Goal: Task Accomplishment & Management: Manage account settings

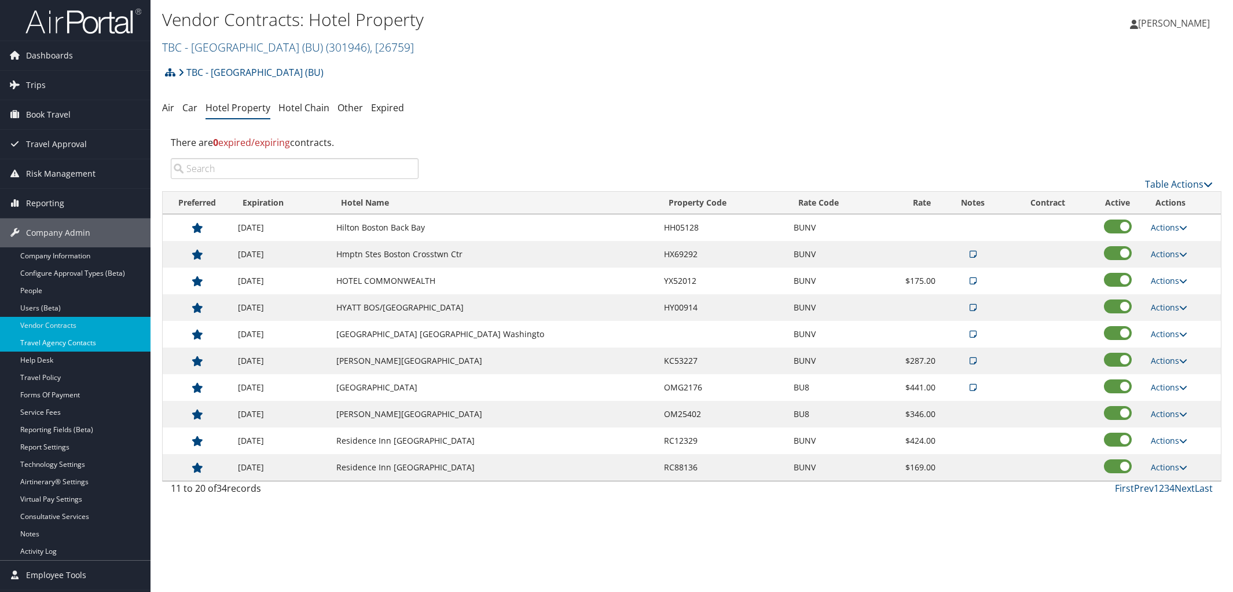
scroll to position [27, 0]
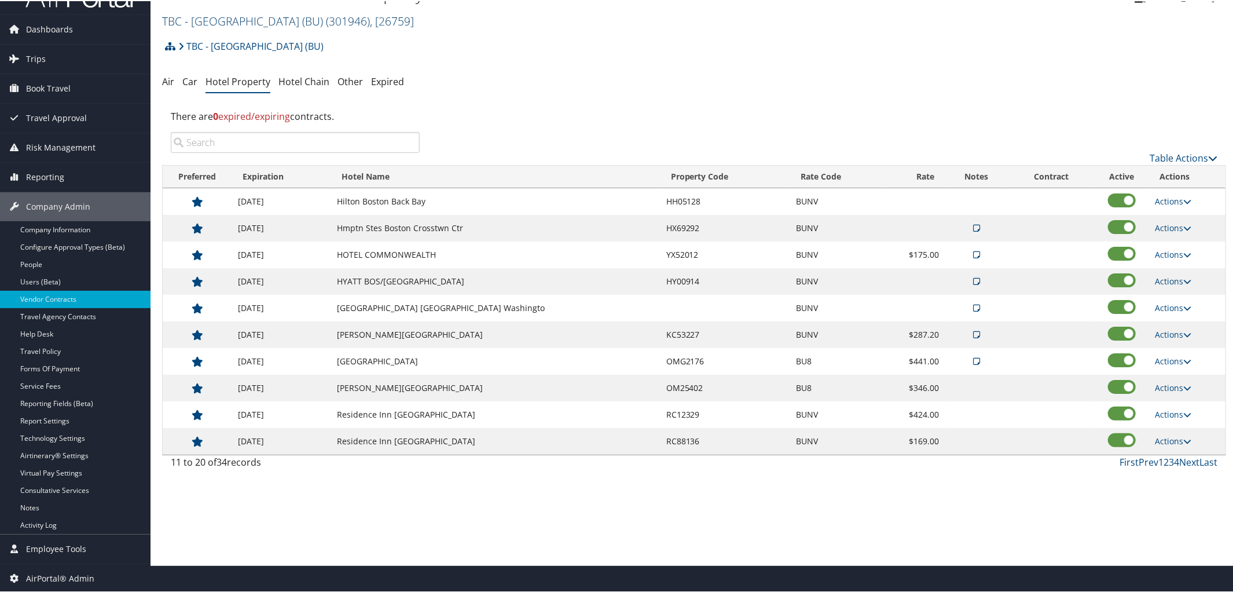
click at [298, 25] on link "TBC - Boston University (BU) ( 301946 ) , [ 26759 ]" at bounding box center [288, 20] width 252 height 16
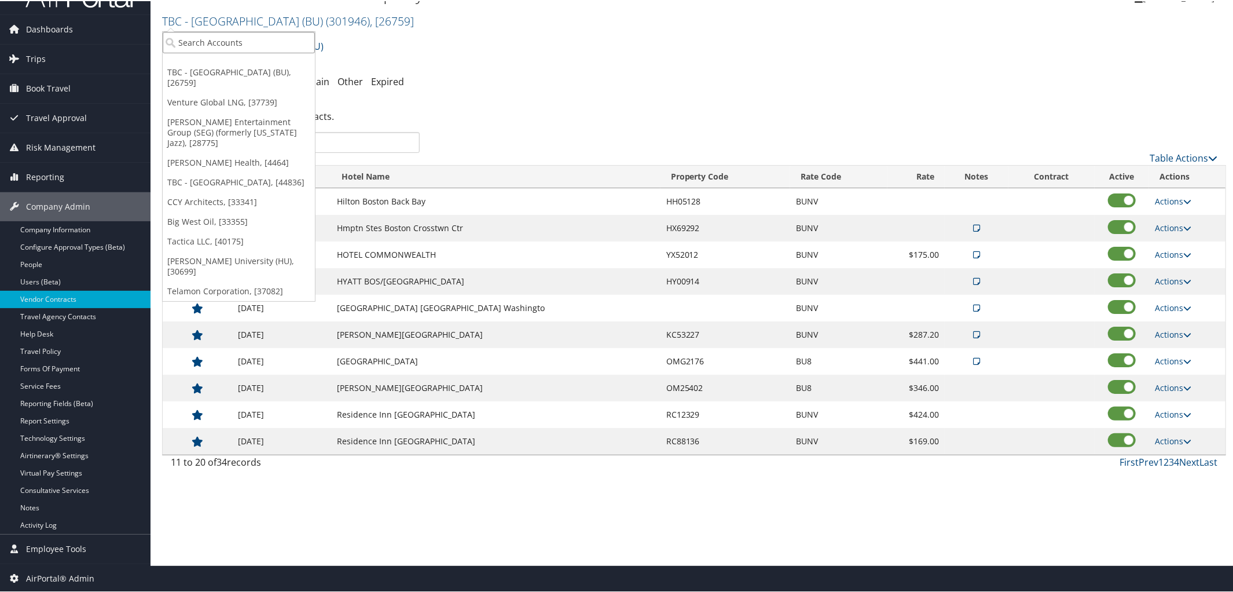
click at [298, 34] on input "search" at bounding box center [239, 41] width 152 height 21
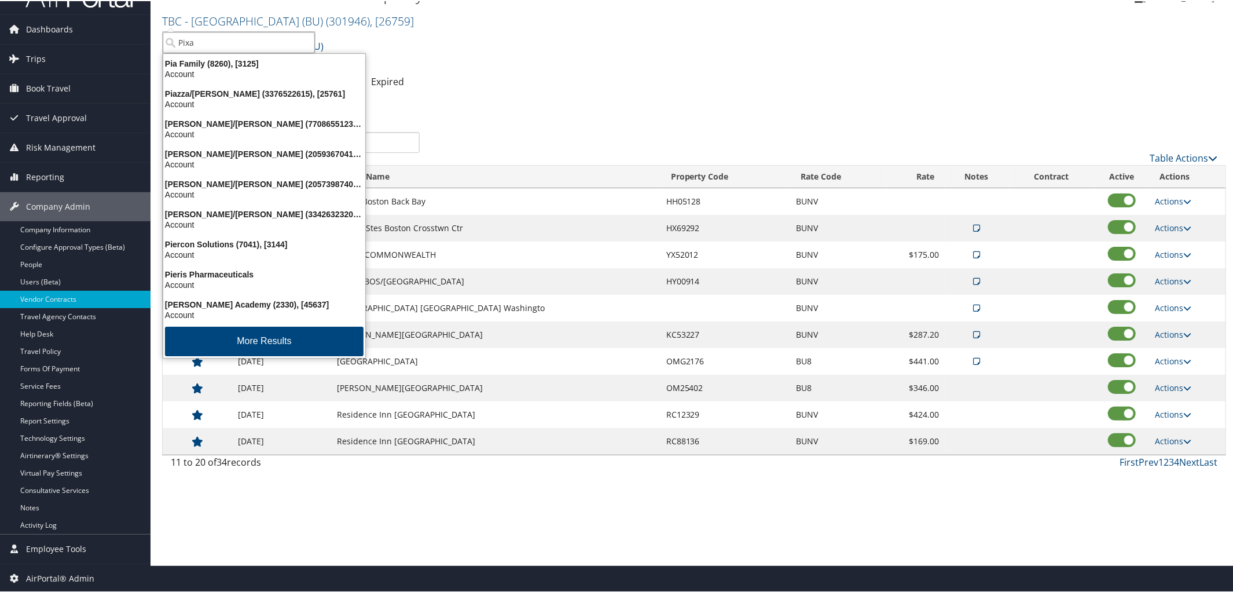
type input "Pixar"
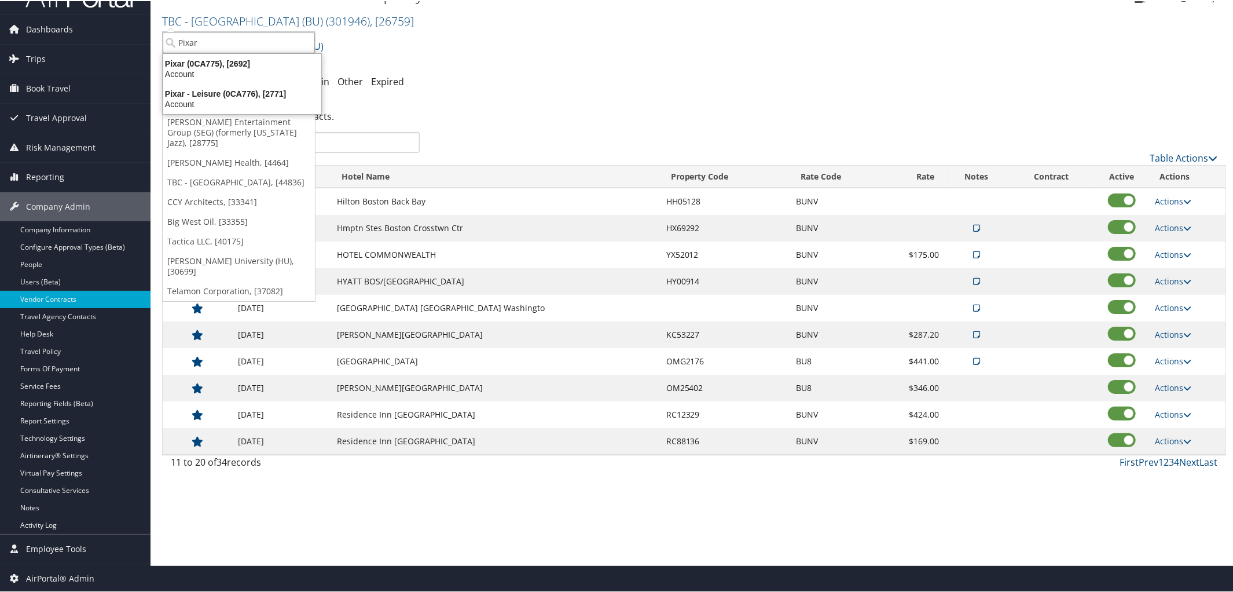
click at [252, 46] on input "Pixar" at bounding box center [239, 41] width 152 height 21
click at [252, 58] on div "Pixar (0CA775), [2692]" at bounding box center [242, 62] width 172 height 10
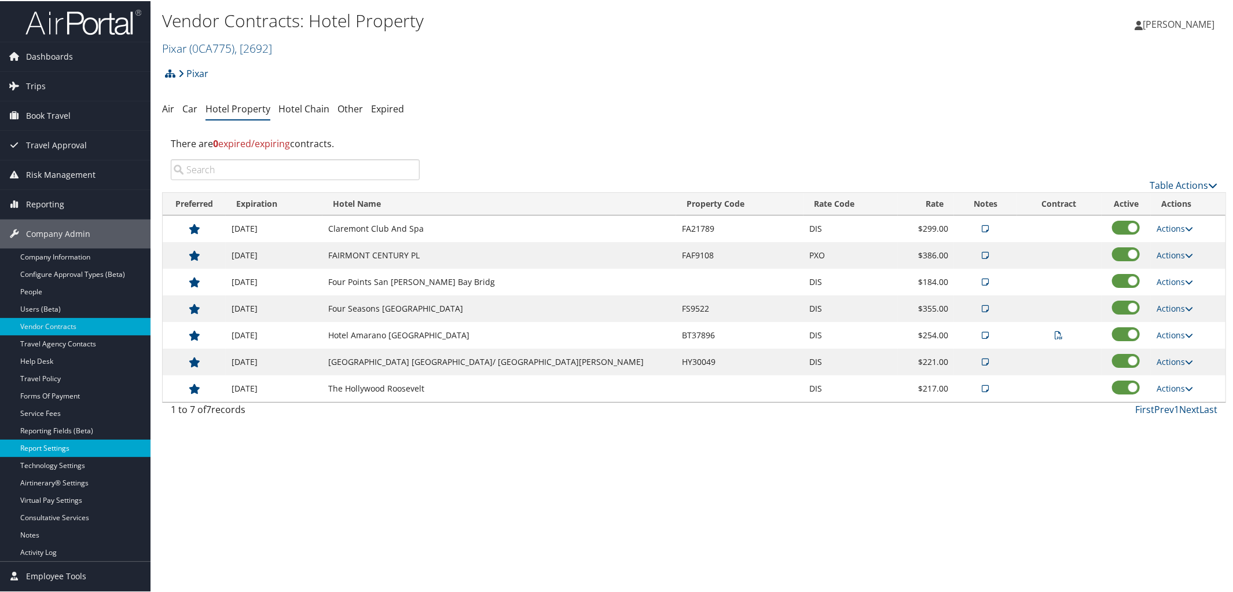
click at [64, 444] on link "Report Settings" at bounding box center [75, 446] width 151 height 17
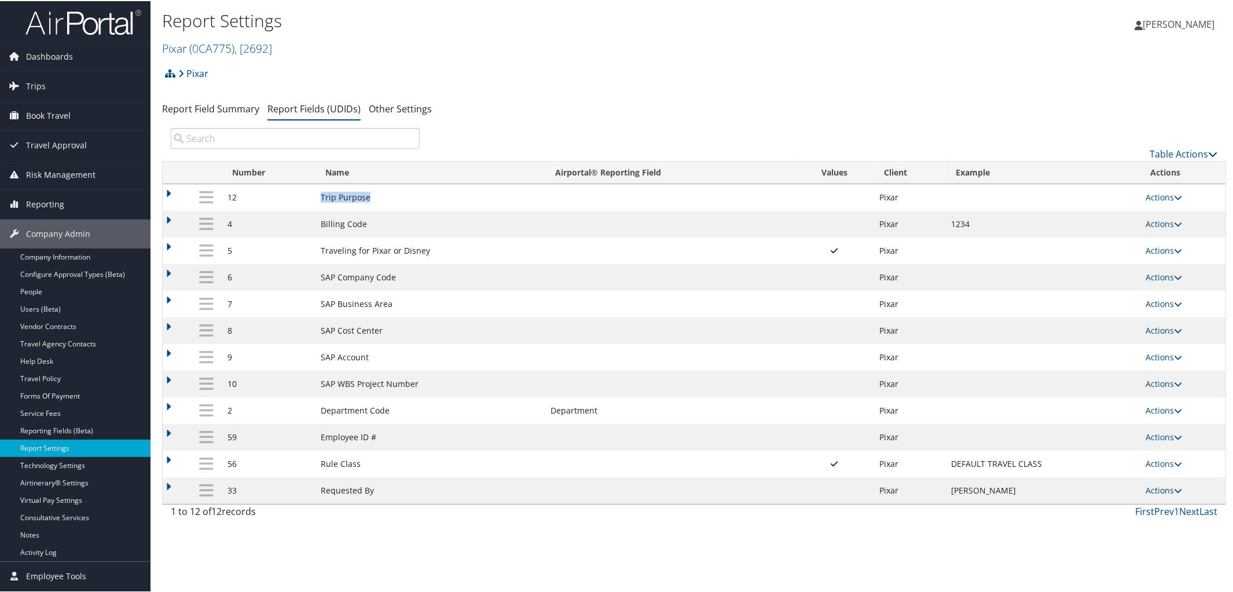
drag, startPoint x: 320, startPoint y: 195, endPoint x: 369, endPoint y: 199, distance: 49.9
click at [369, 199] on td "Trip Purpose" at bounding box center [430, 196] width 230 height 27
copy td "Trip Purpose"
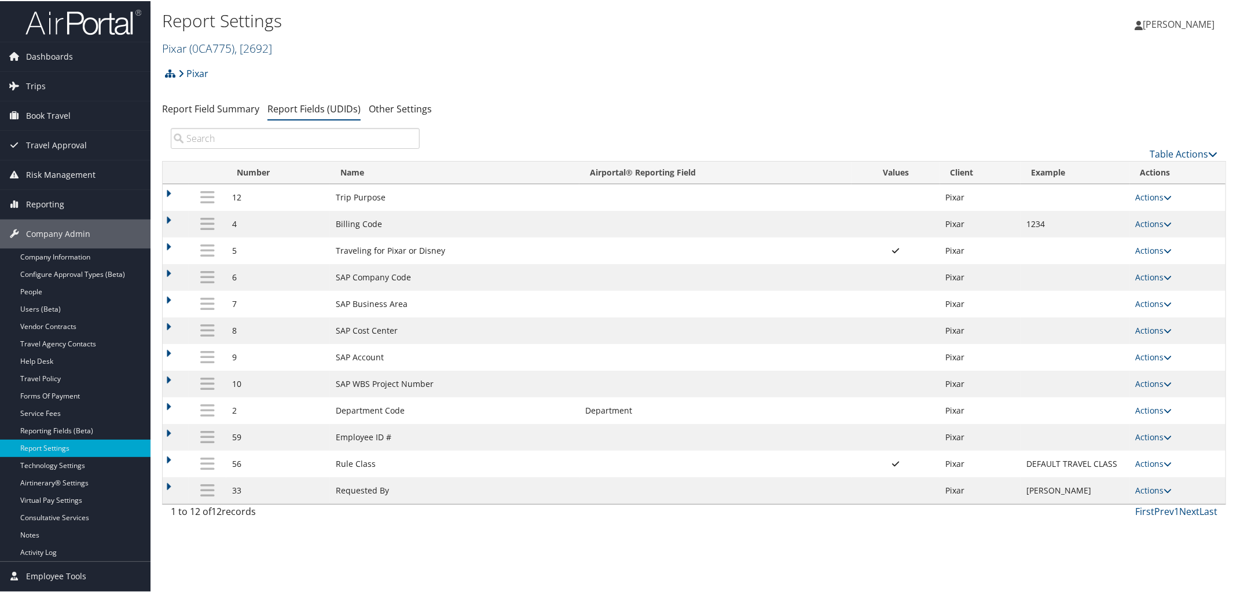
click at [224, 53] on span "( 0CA775 )" at bounding box center [211, 47] width 45 height 16
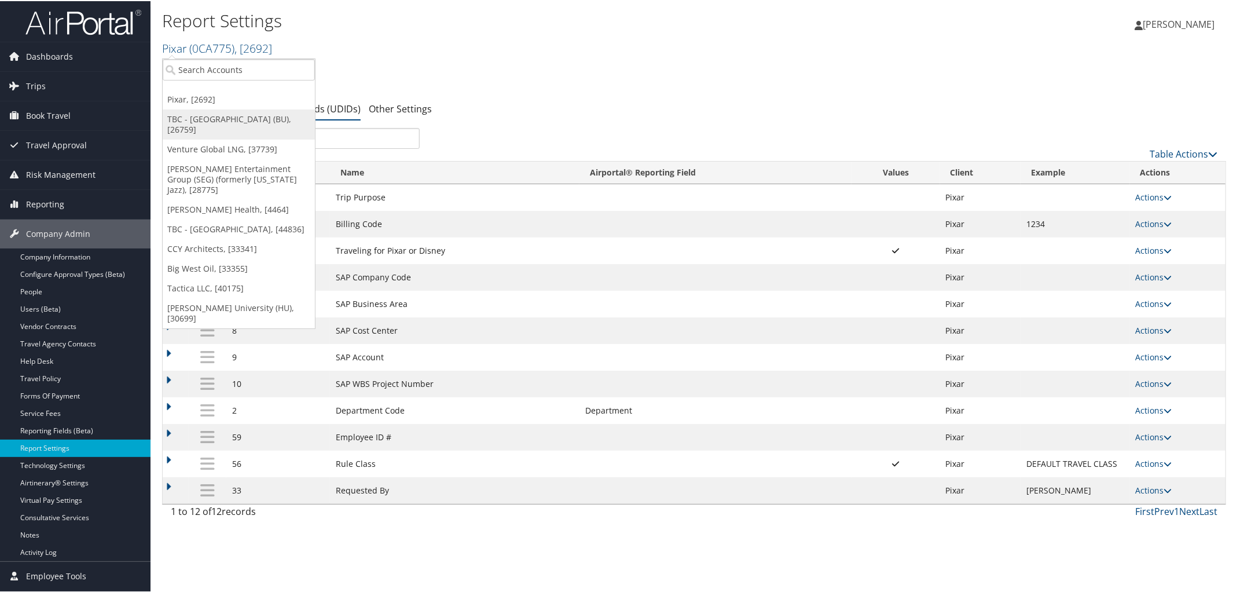
click at [226, 114] on link "TBC - [GEOGRAPHIC_DATA] (BU), [26759]" at bounding box center [239, 123] width 152 height 30
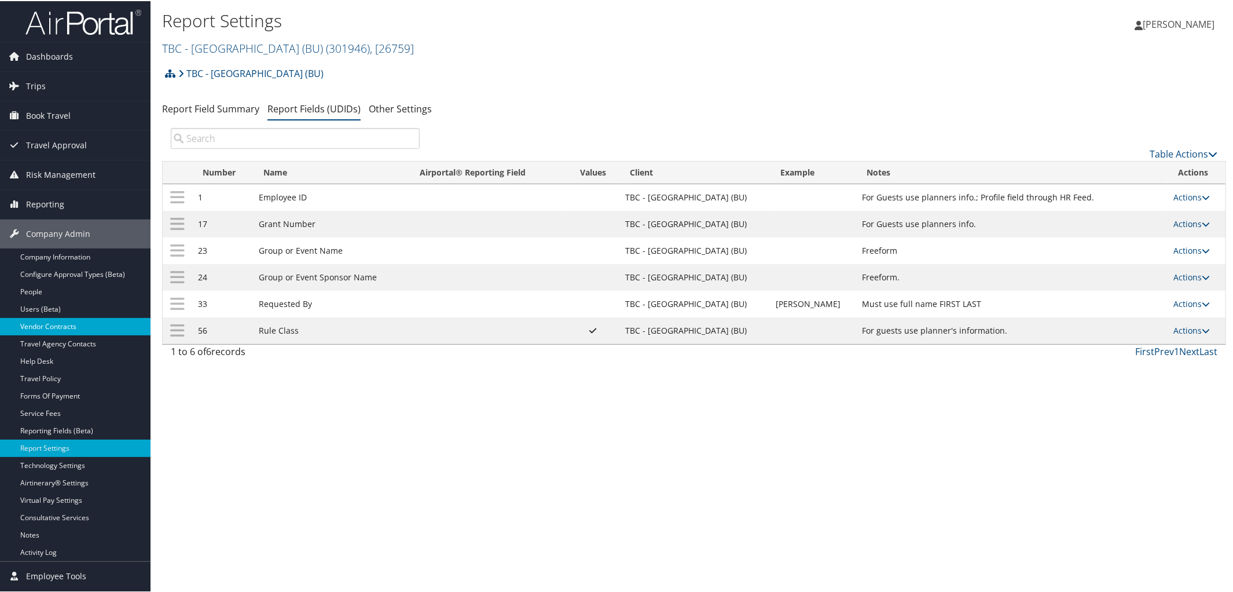
click at [53, 318] on link "Vendor Contracts" at bounding box center [75, 325] width 151 height 17
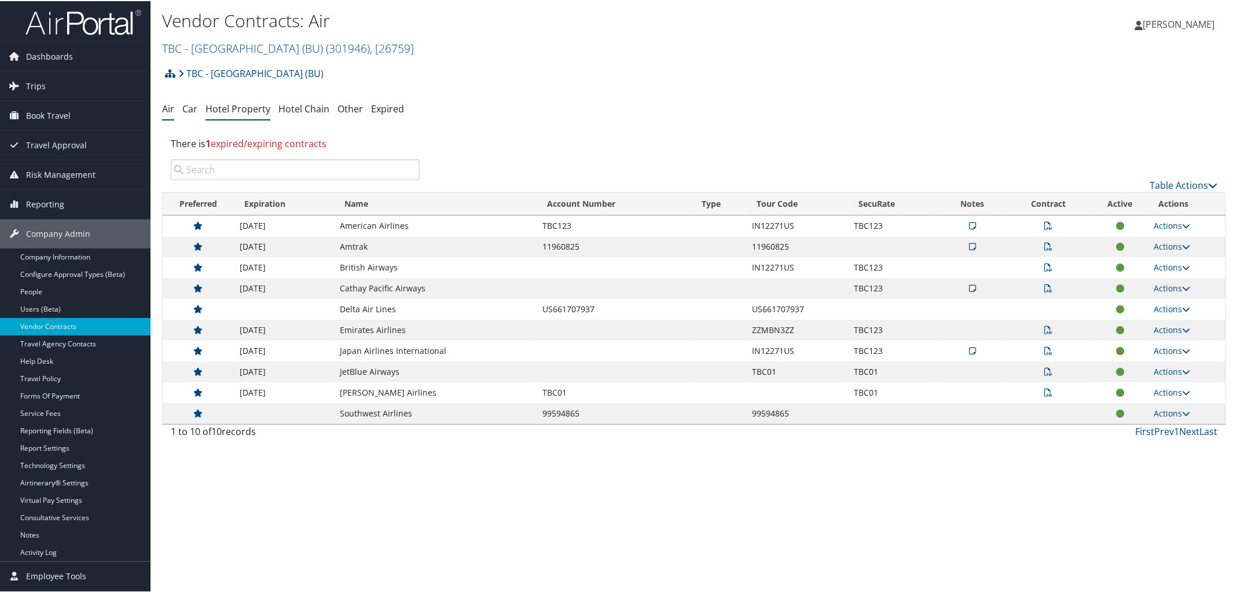
click at [248, 108] on link "Hotel Property" at bounding box center [238, 107] width 65 height 13
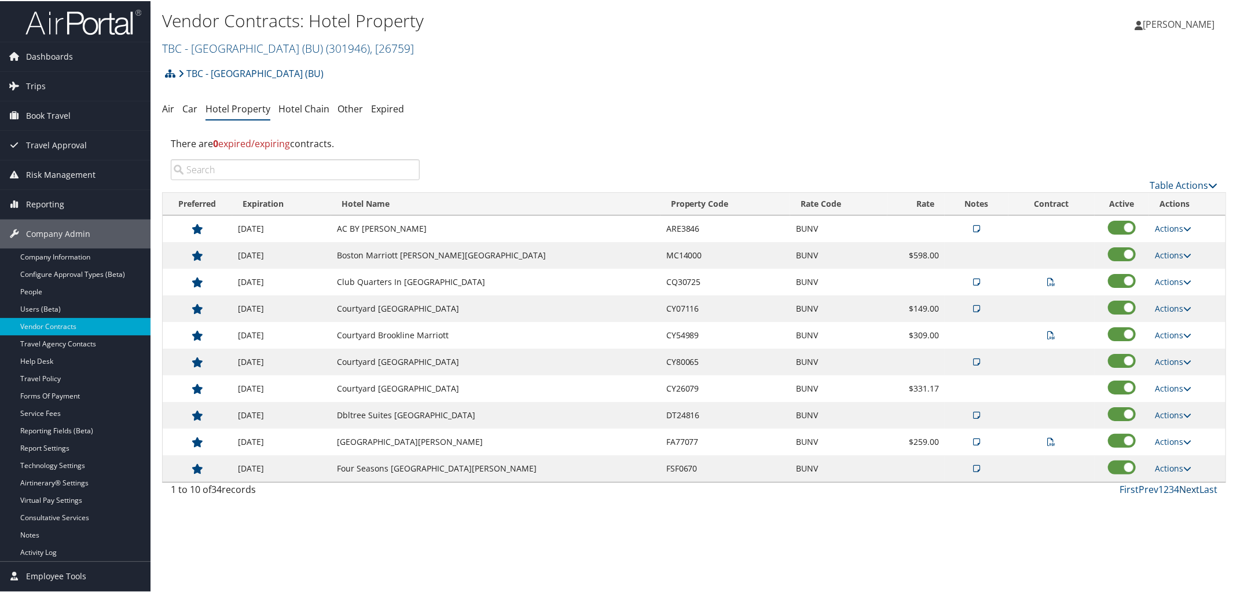
click at [1189, 493] on link "Next" at bounding box center [1189, 488] width 20 height 13
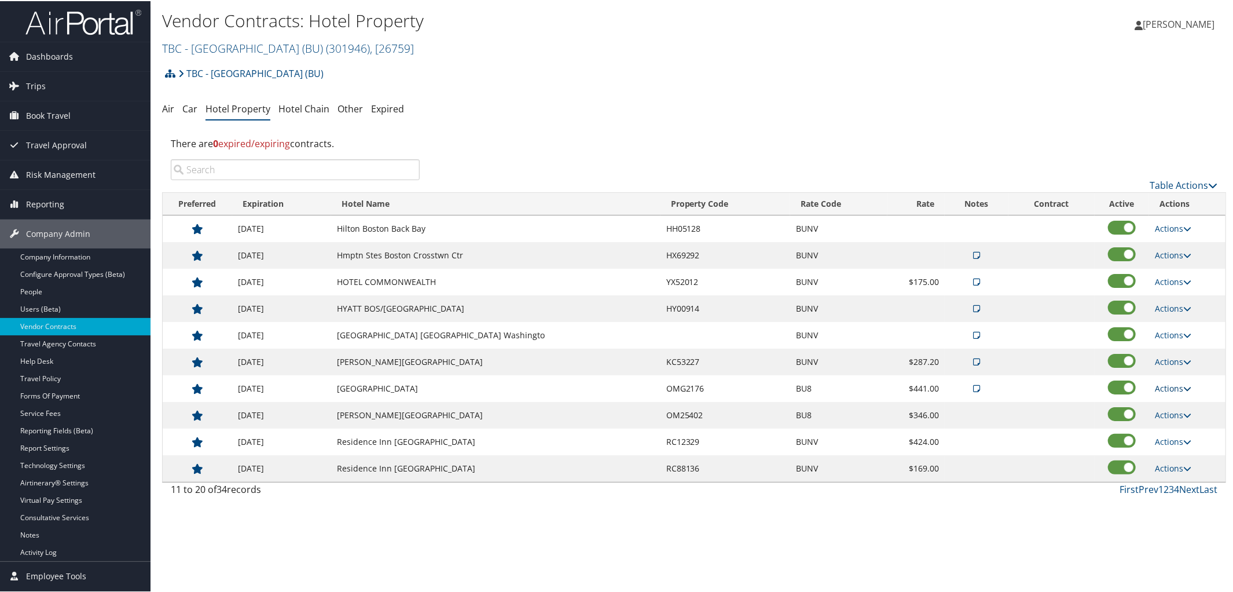
click at [1183, 388] on icon at bounding box center [1187, 387] width 8 height 8
click at [1175, 421] on link "Edit" at bounding box center [1183, 427] width 63 height 20
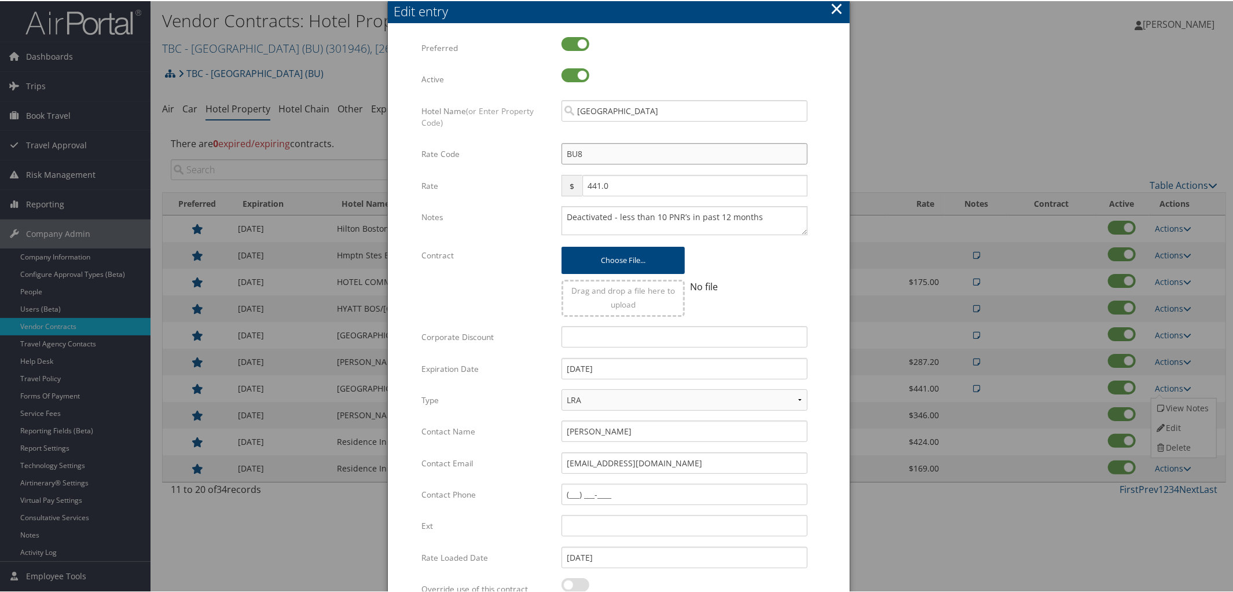
drag, startPoint x: 585, startPoint y: 152, endPoint x: 517, endPoint y: 157, distance: 68.6
click at [517, 157] on div "Rate Code BU8 Multiple values The selected items contain different values for t…" at bounding box center [619, 157] width 395 height 31
type input "BU"
checkbox input "true"
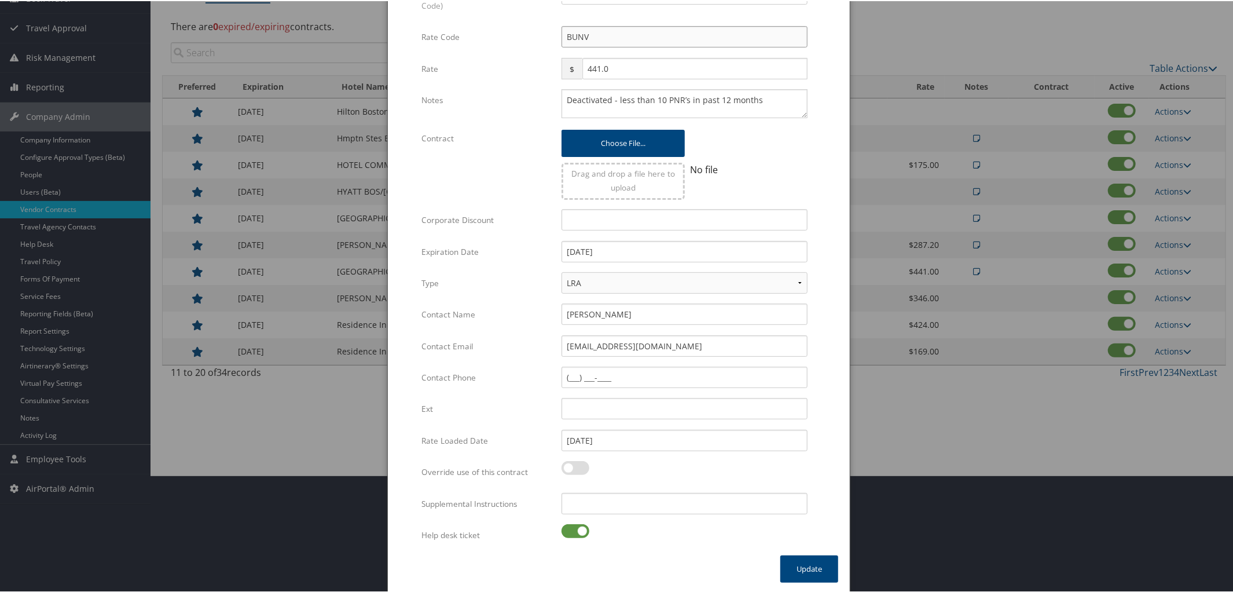
type input "BUNV"
click at [562, 529] on div "Multiple values The selected items contain different values for this input. To …" at bounding box center [684, 536] width 263 height 27
click at [562, 529] on label at bounding box center [576, 530] width 28 height 14
click at [567, 529] on input "checkbox" at bounding box center [571, 532] width 8 height 8
checkbox input "false"
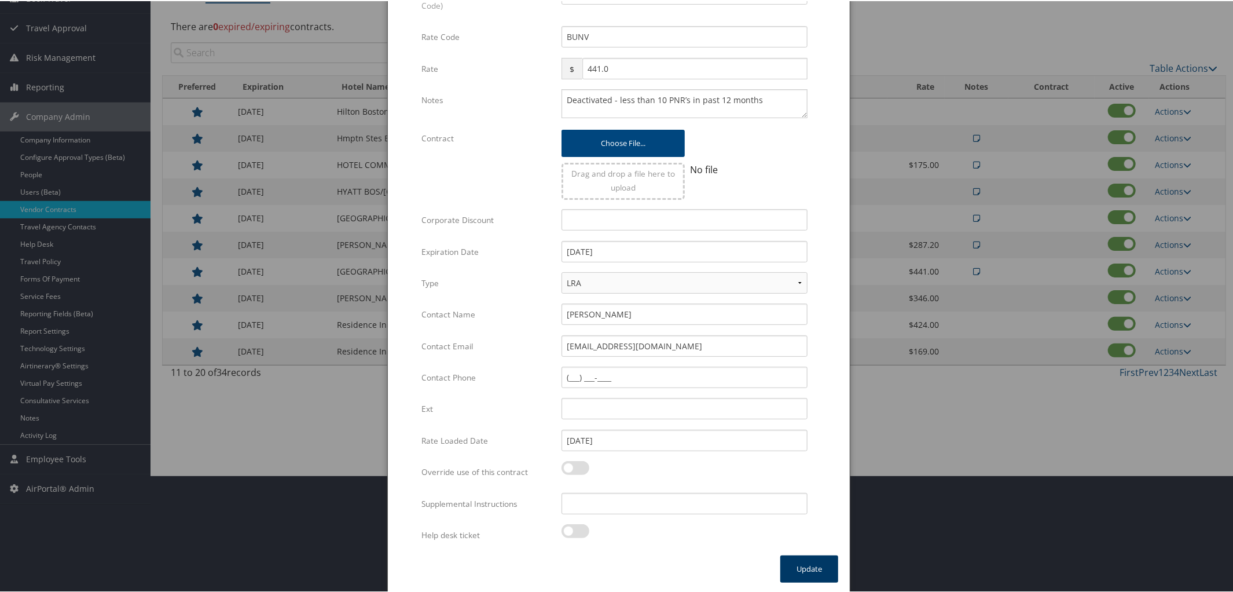
click at [799, 562] on button "Update" at bounding box center [809, 567] width 58 height 27
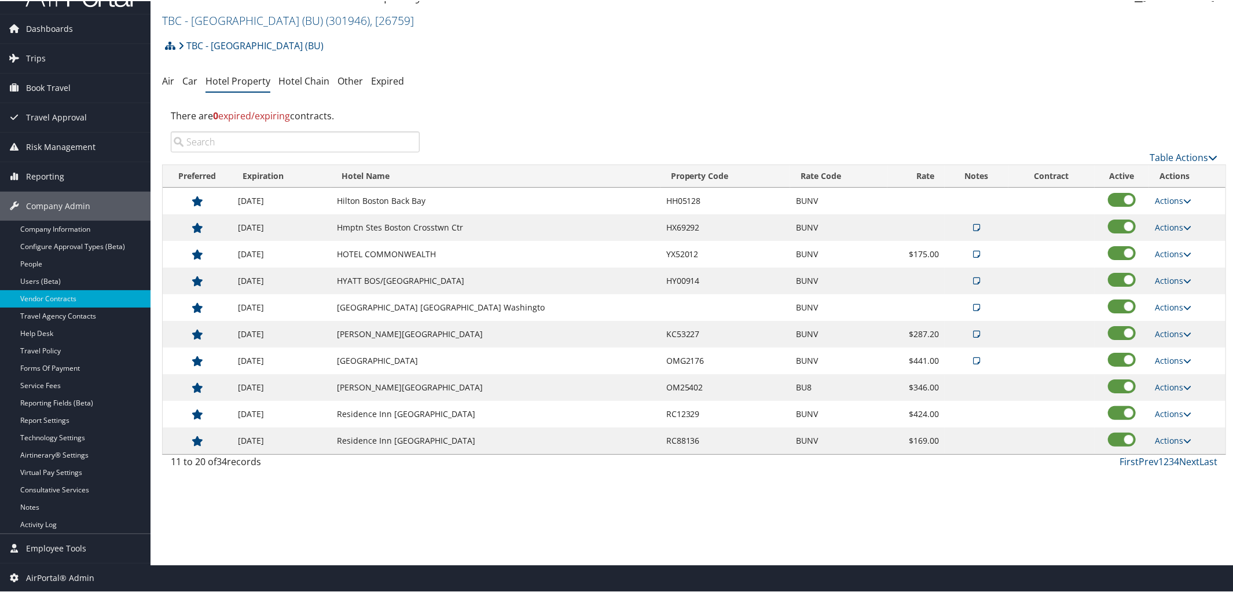
scroll to position [27, 0]
click at [1185, 390] on icon at bounding box center [1187, 387] width 8 height 8
click at [1172, 400] on link "Edit" at bounding box center [1174, 407] width 45 height 20
select select "NLRA"
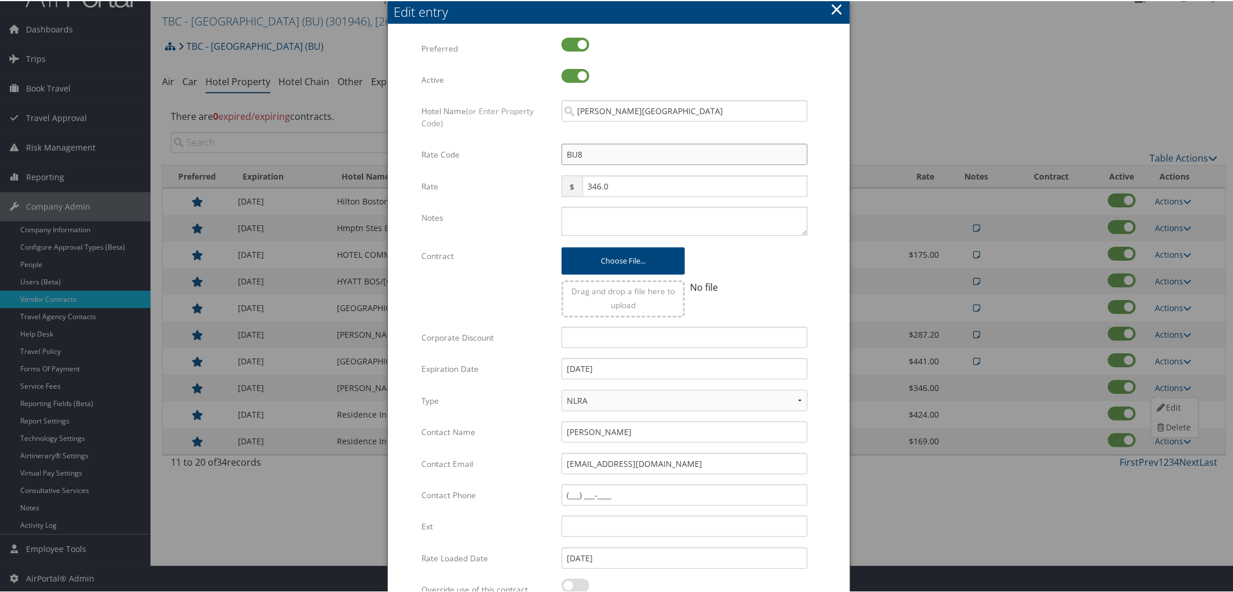
drag, startPoint x: 585, startPoint y: 151, endPoint x: 533, endPoint y: 148, distance: 52.2
click at [533, 148] on div "Rate Code BU8 Multiple values The selected items contain different values for t…" at bounding box center [619, 157] width 395 height 31
type input "V"
checkbox input "true"
type input "V"
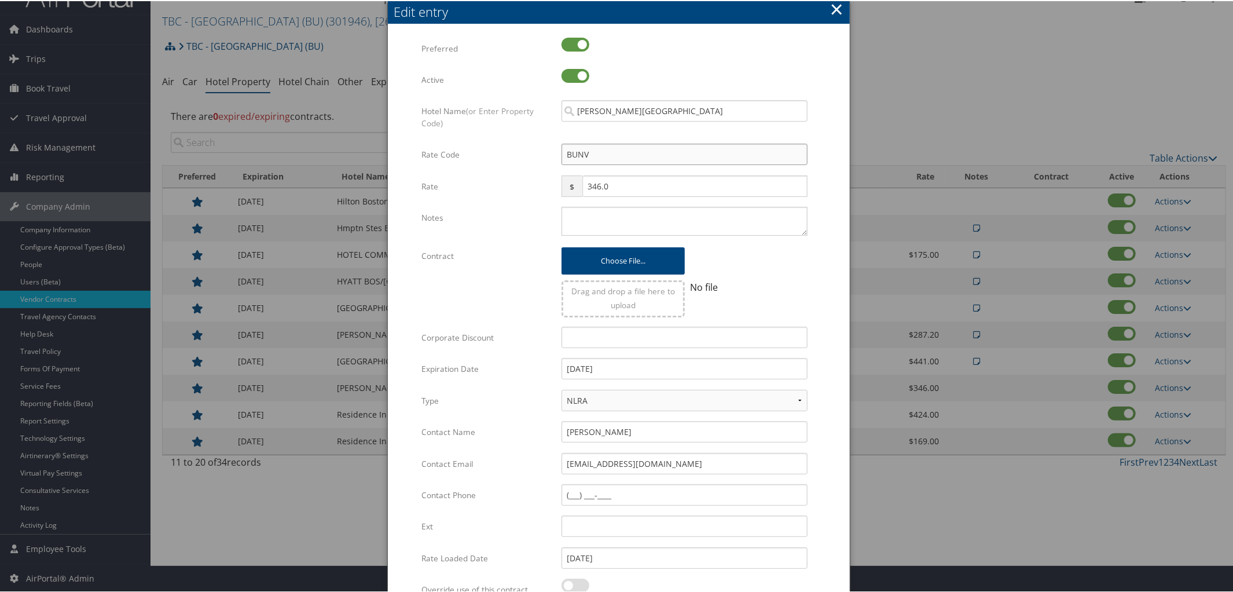
scroll to position [145, 0]
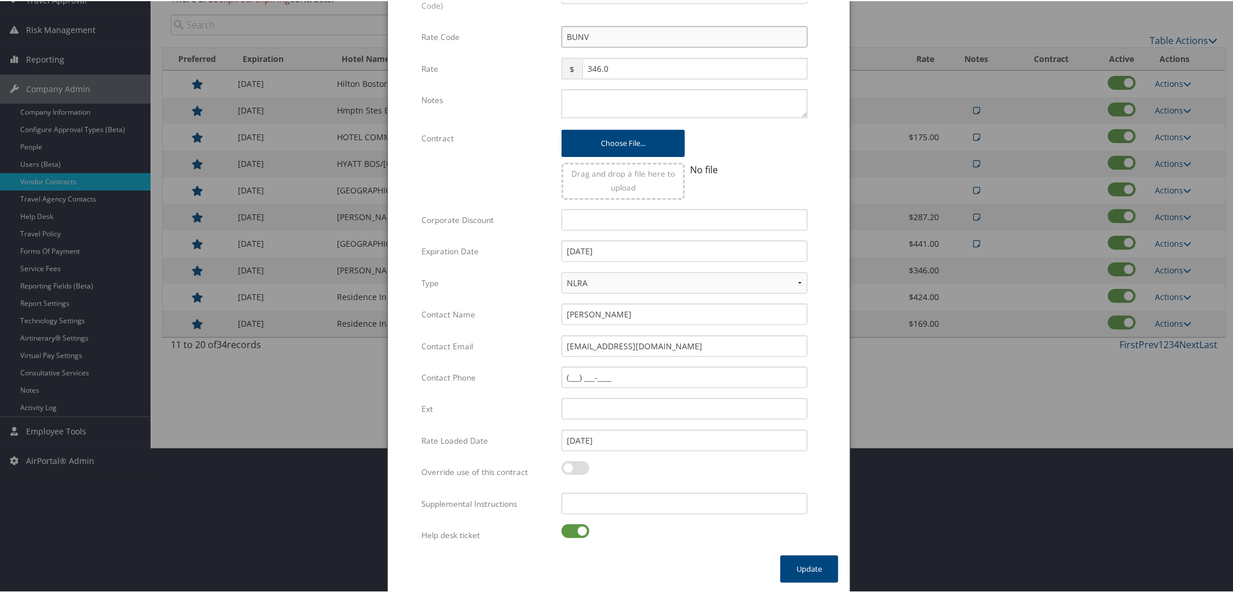
type input "BUNV"
click at [562, 529] on label at bounding box center [576, 530] width 28 height 14
click at [567, 529] on input "checkbox" at bounding box center [571, 532] width 8 height 8
checkbox input "false"
click at [800, 571] on button "Update" at bounding box center [809, 567] width 58 height 27
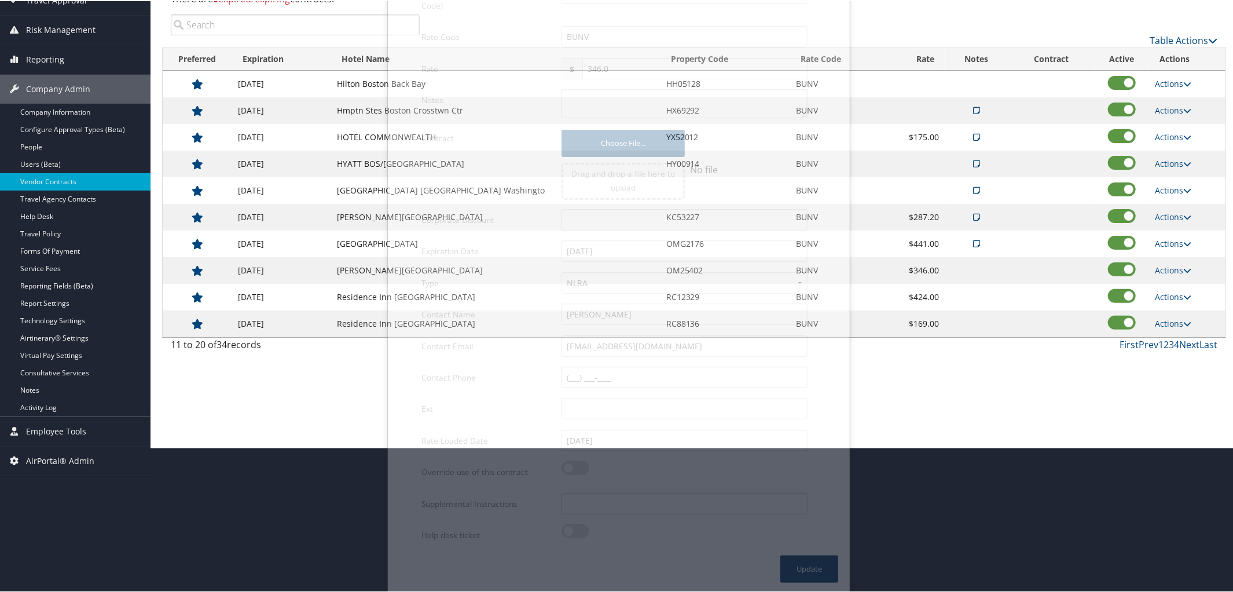
scroll to position [27, 0]
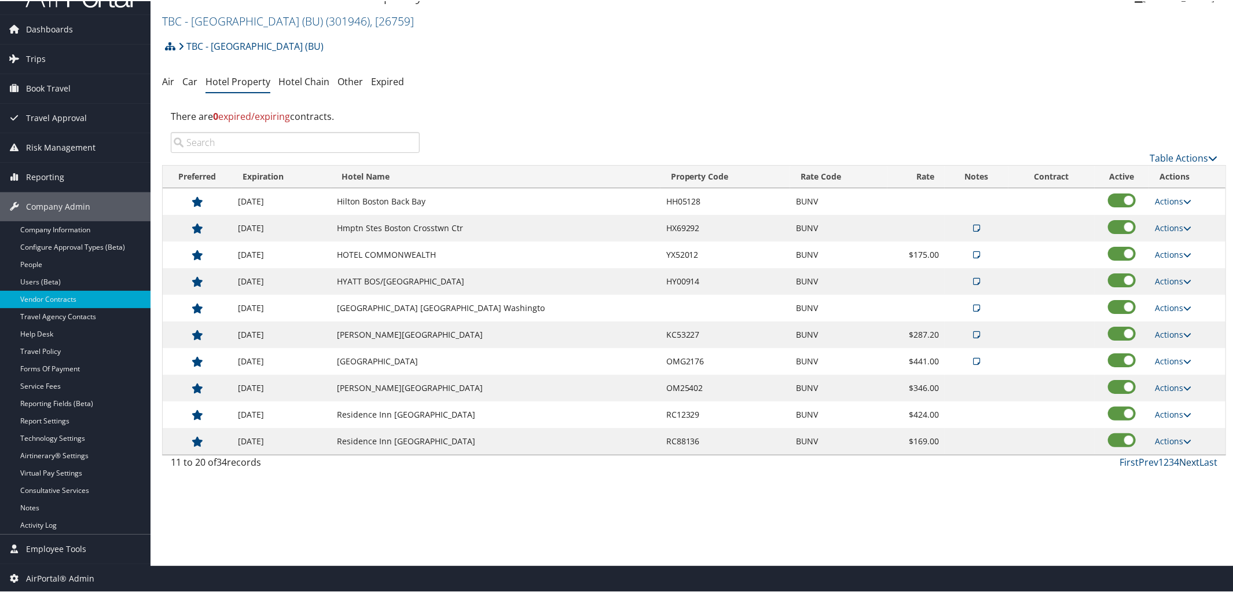
click at [1189, 462] on link "Next" at bounding box center [1189, 461] width 20 height 13
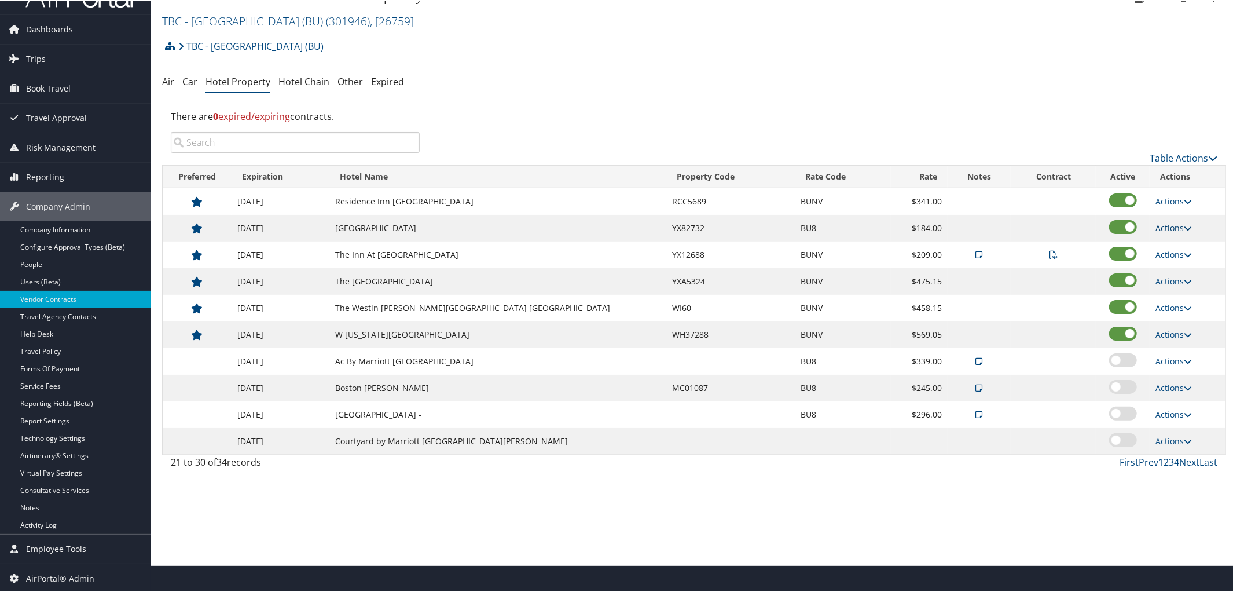
click at [1185, 229] on icon at bounding box center [1188, 227] width 8 height 8
click at [1167, 241] on link "Edit" at bounding box center [1174, 244] width 45 height 20
select select "NLRA"
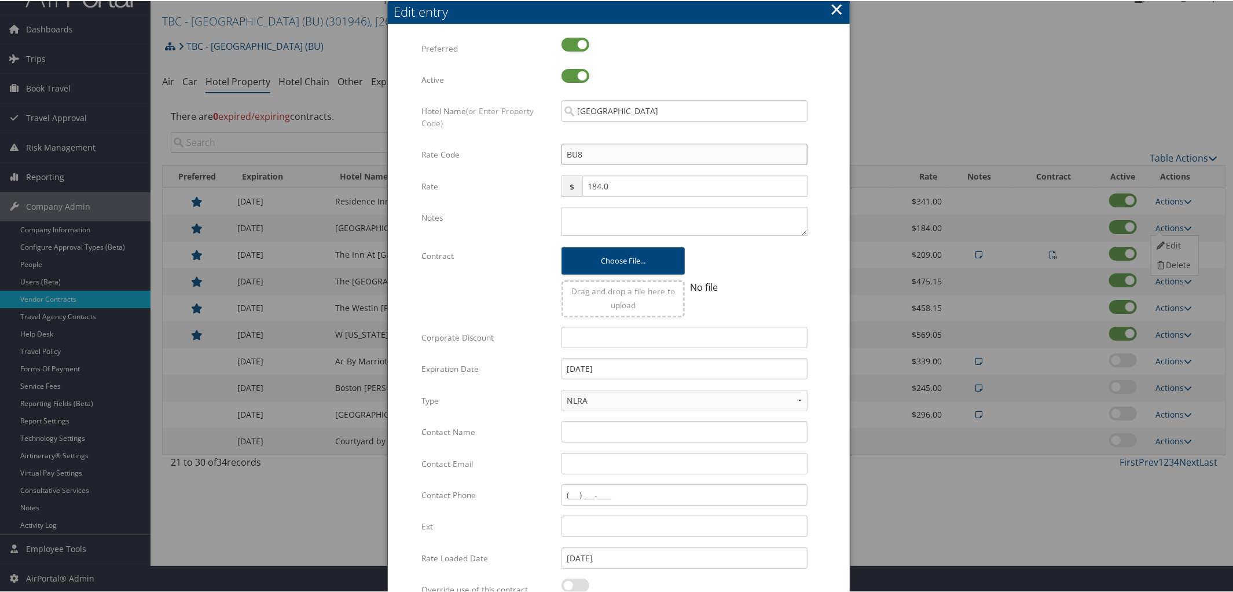
click at [599, 160] on input "BU8" at bounding box center [685, 152] width 246 height 21
type input "BU"
checkbox input "true"
type input "BUNV"
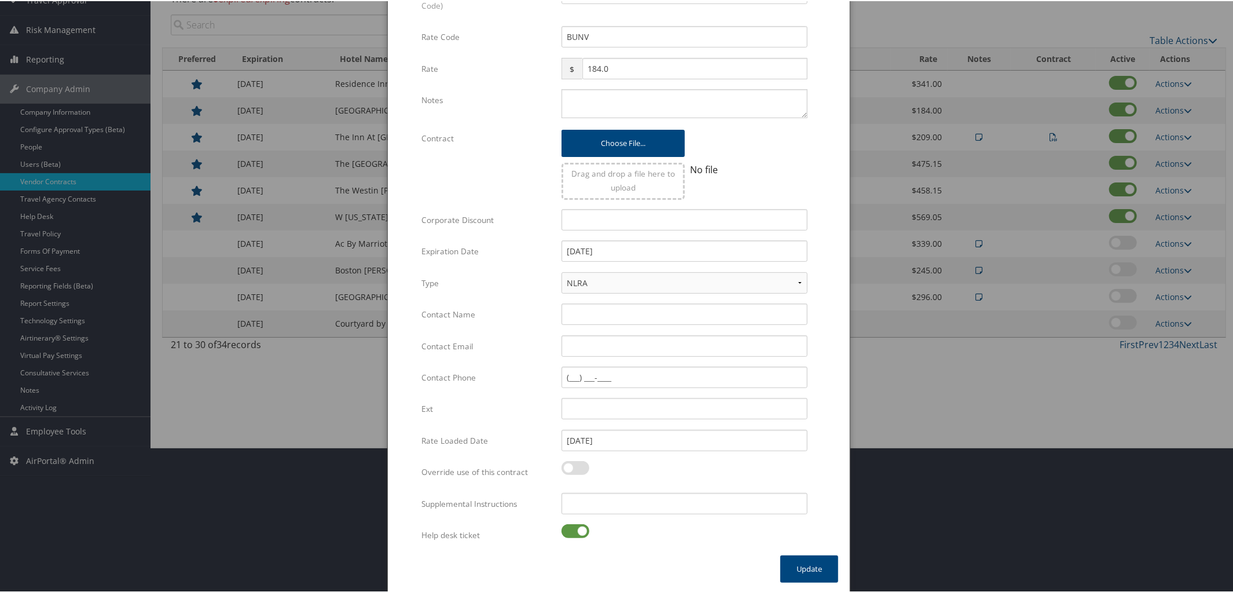
click at [562, 533] on label at bounding box center [576, 530] width 28 height 14
click at [567, 533] on input "checkbox" at bounding box center [571, 532] width 8 height 8
checkbox input "false"
click at [799, 563] on button "Update" at bounding box center [809, 567] width 58 height 27
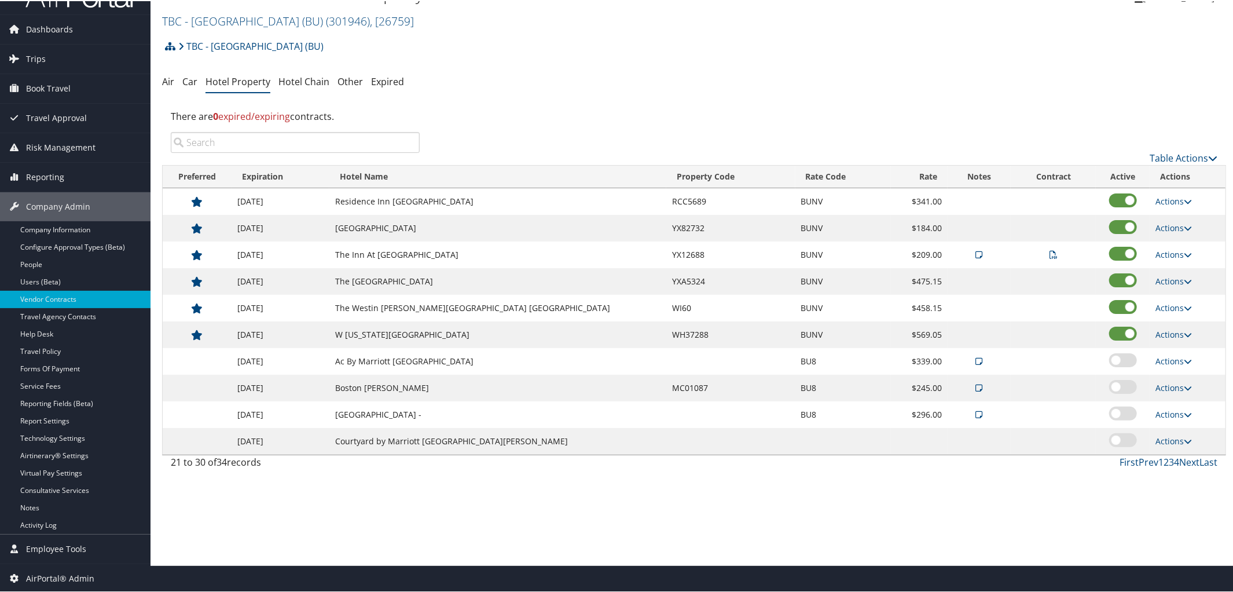
scroll to position [0, 0]
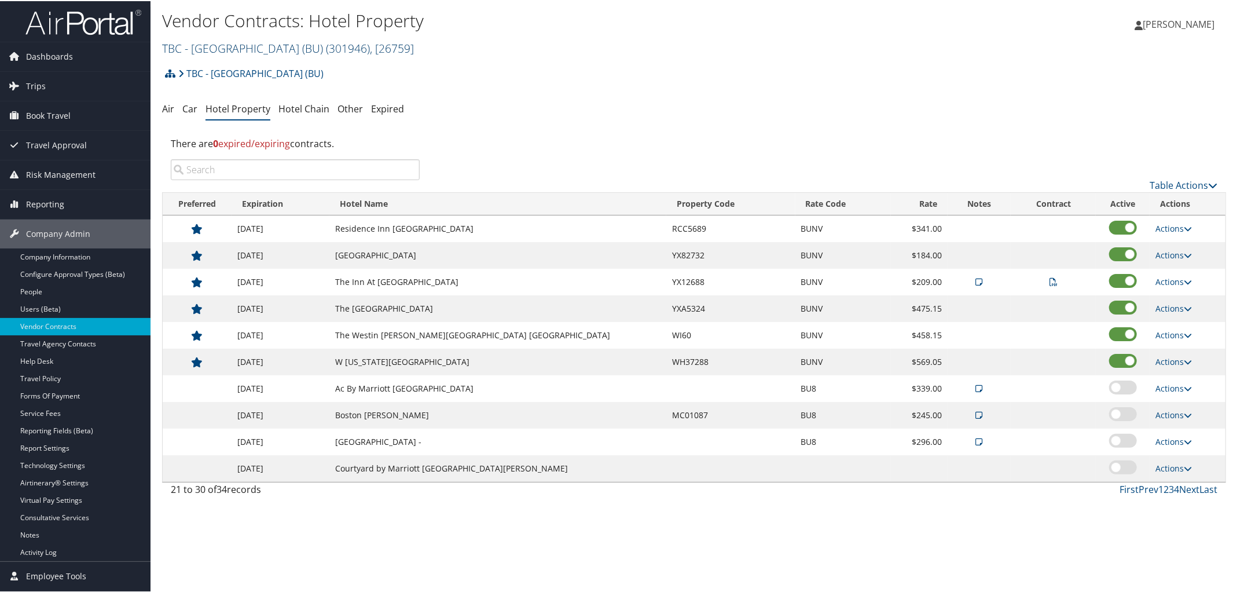
click at [236, 48] on link "TBC - Boston University (BU) ( 301946 ) , [ 26759 ]" at bounding box center [288, 47] width 252 height 16
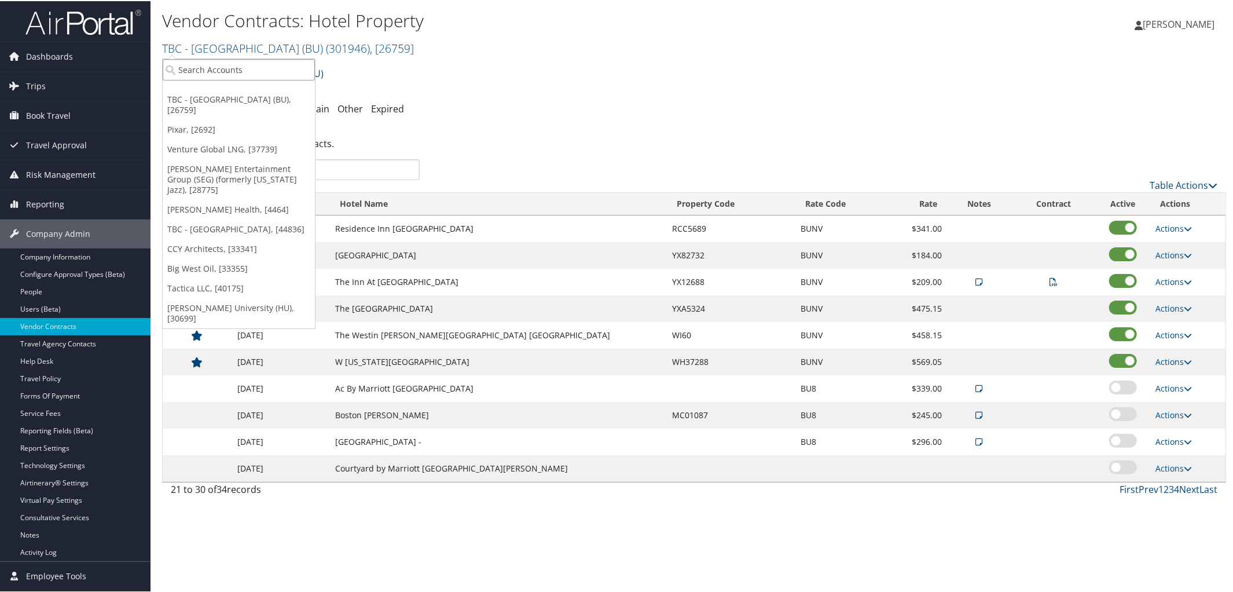
click at [218, 66] on input "search" at bounding box center [239, 68] width 152 height 21
type input "Sweet Street"
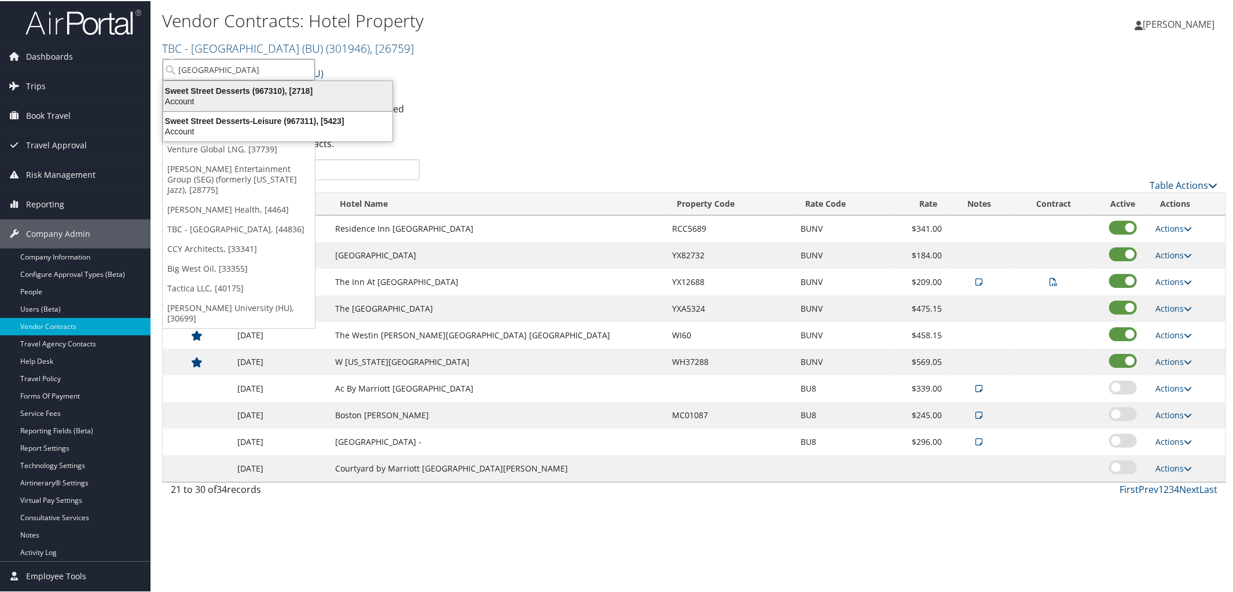
click at [211, 97] on div "Account" at bounding box center [277, 100] width 243 height 10
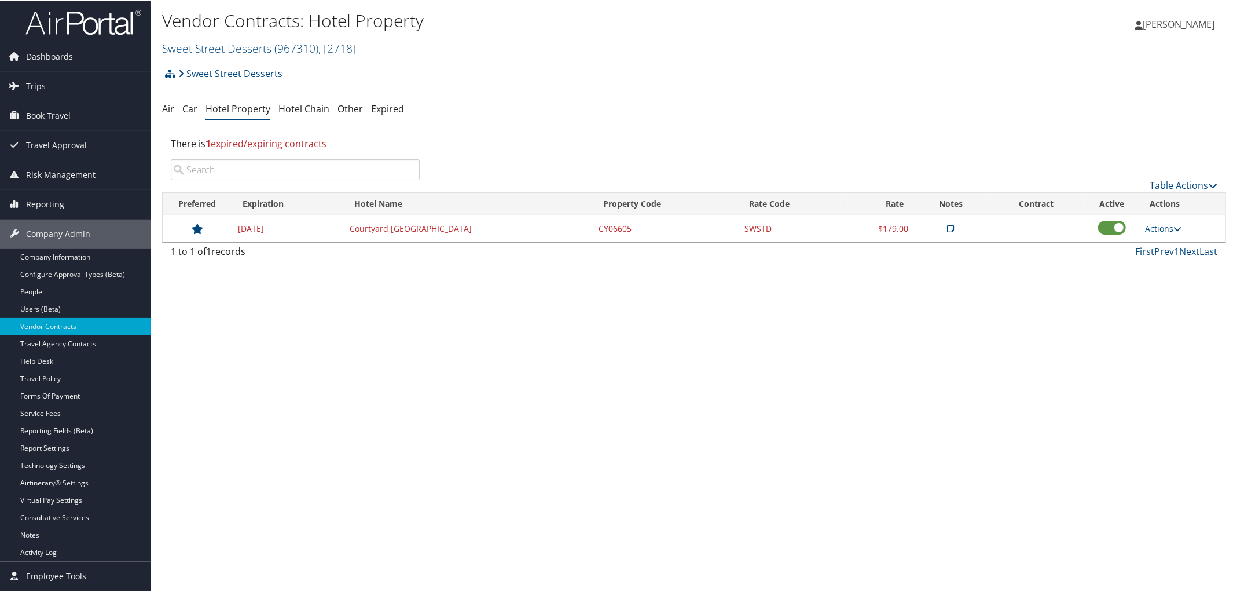
click at [198, 34] on div "Vendor Contracts: Hotel Property Sweet Street Desserts ( 967310 ) , [ 2718 ] Sw…" at bounding box center [516, 32] width 709 height 49
click at [203, 47] on link "Sweet Street Desserts ( 967310 ) , [ 2718 ]" at bounding box center [259, 47] width 194 height 16
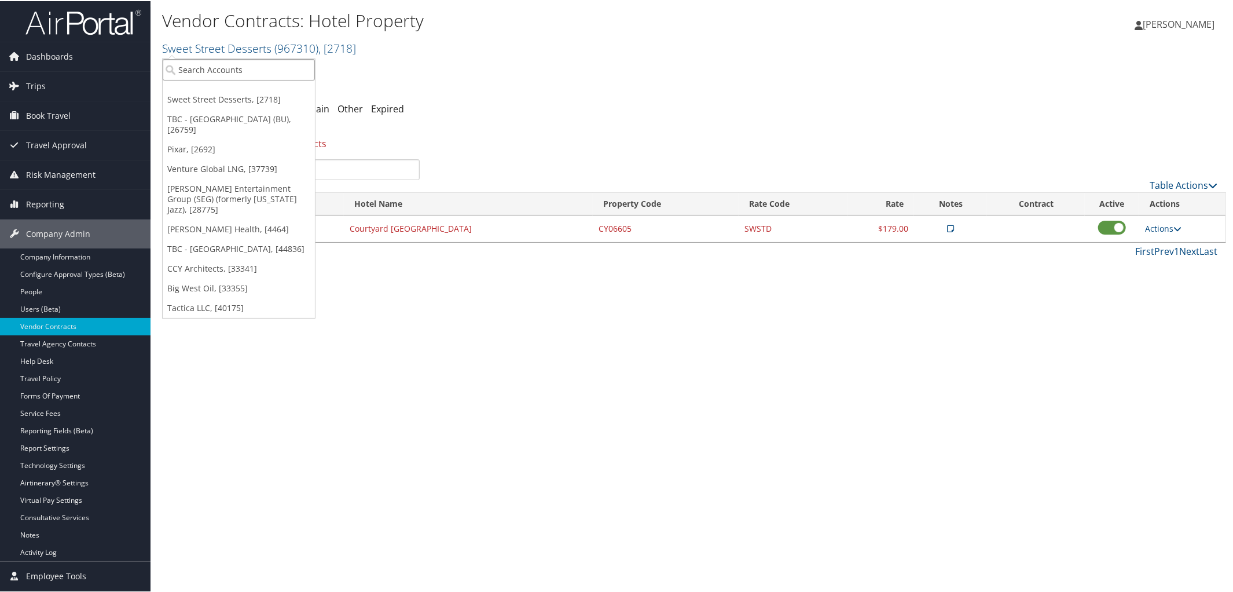
click at [223, 72] on input "search" at bounding box center [239, 68] width 152 height 21
type input "Supplemental Heal"
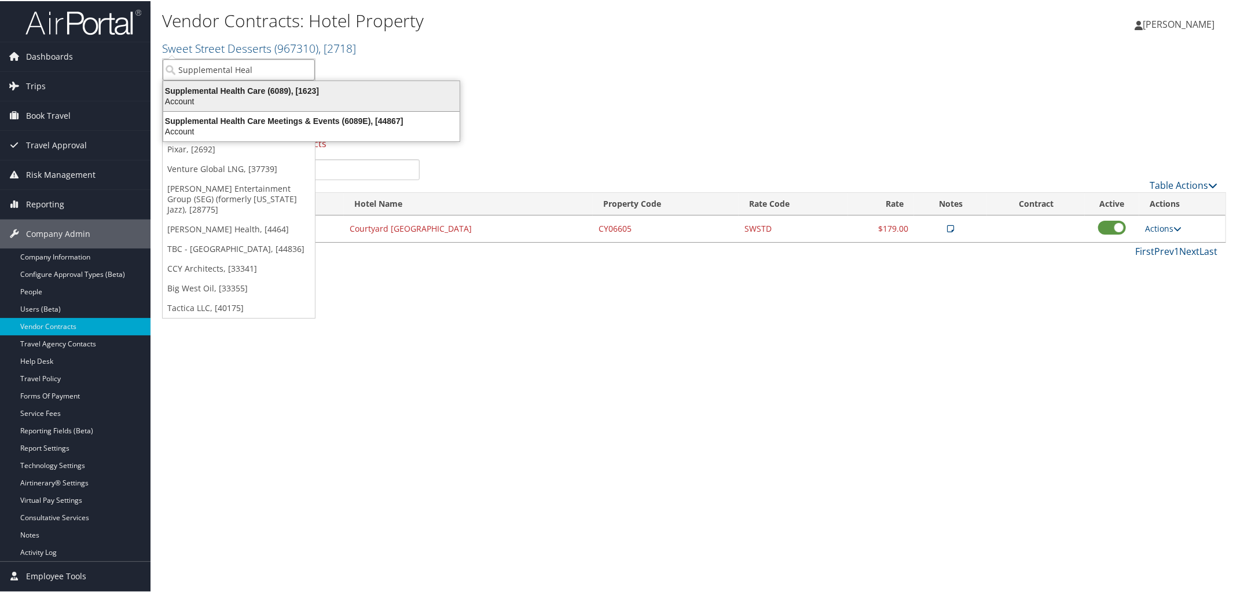
click at [229, 85] on div "Supplemental Health Care (6089), [1623]" at bounding box center [311, 90] width 310 height 10
